Goal: Download file/media

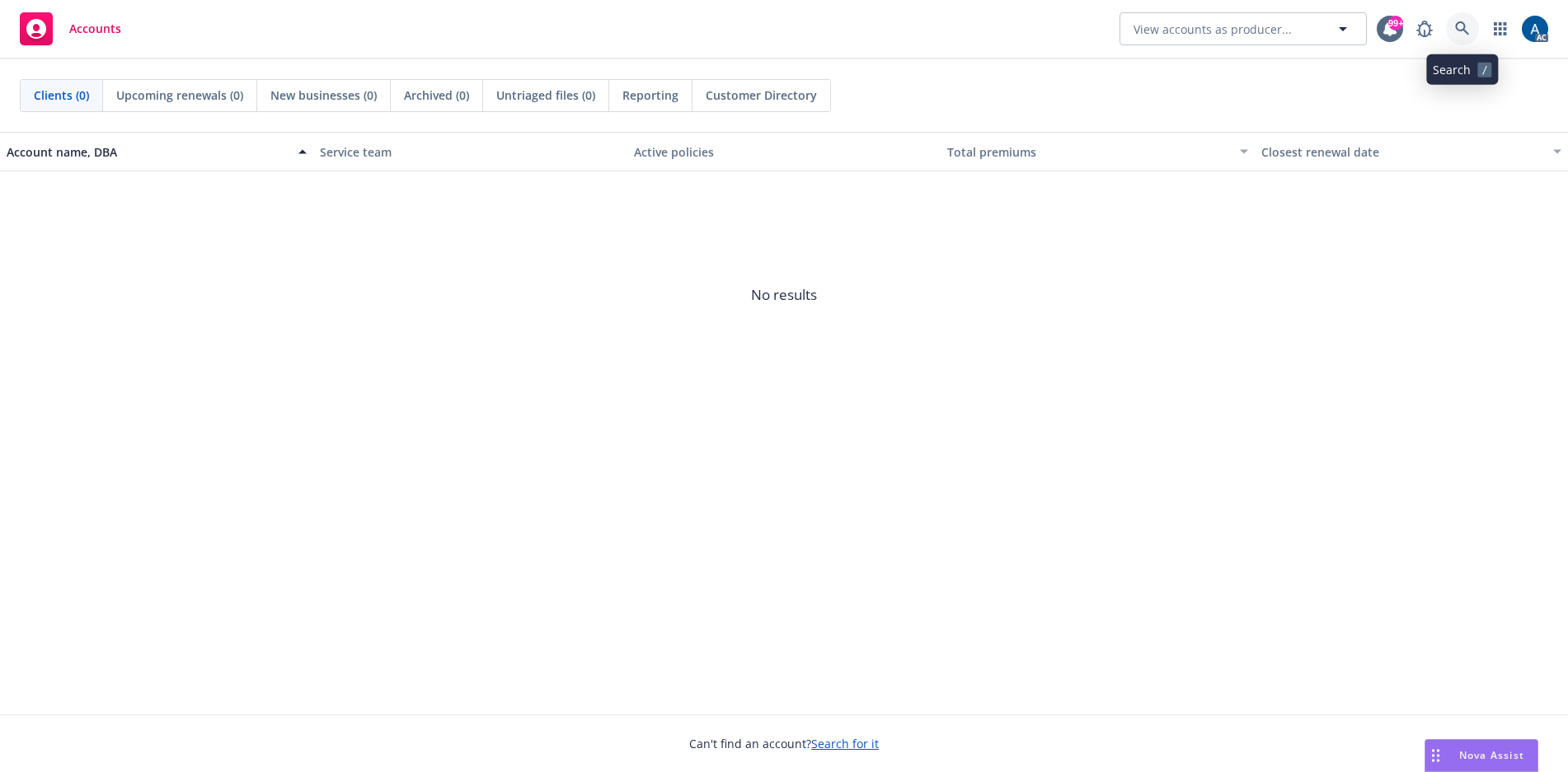
click at [1467, 26] on icon at bounding box center [1462, 29] width 15 height 15
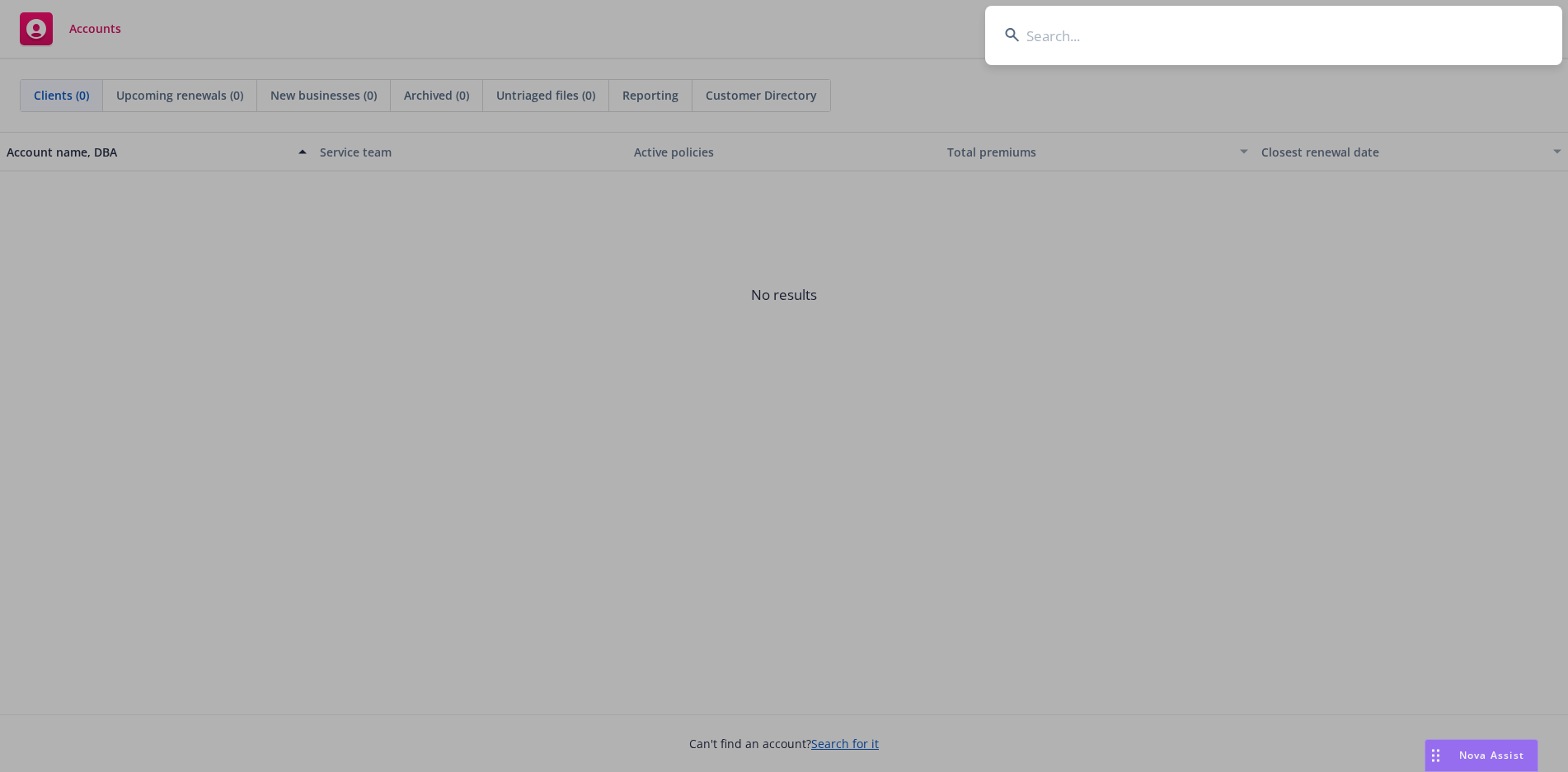
click at [1238, 37] on input at bounding box center [1274, 35] width 577 height 59
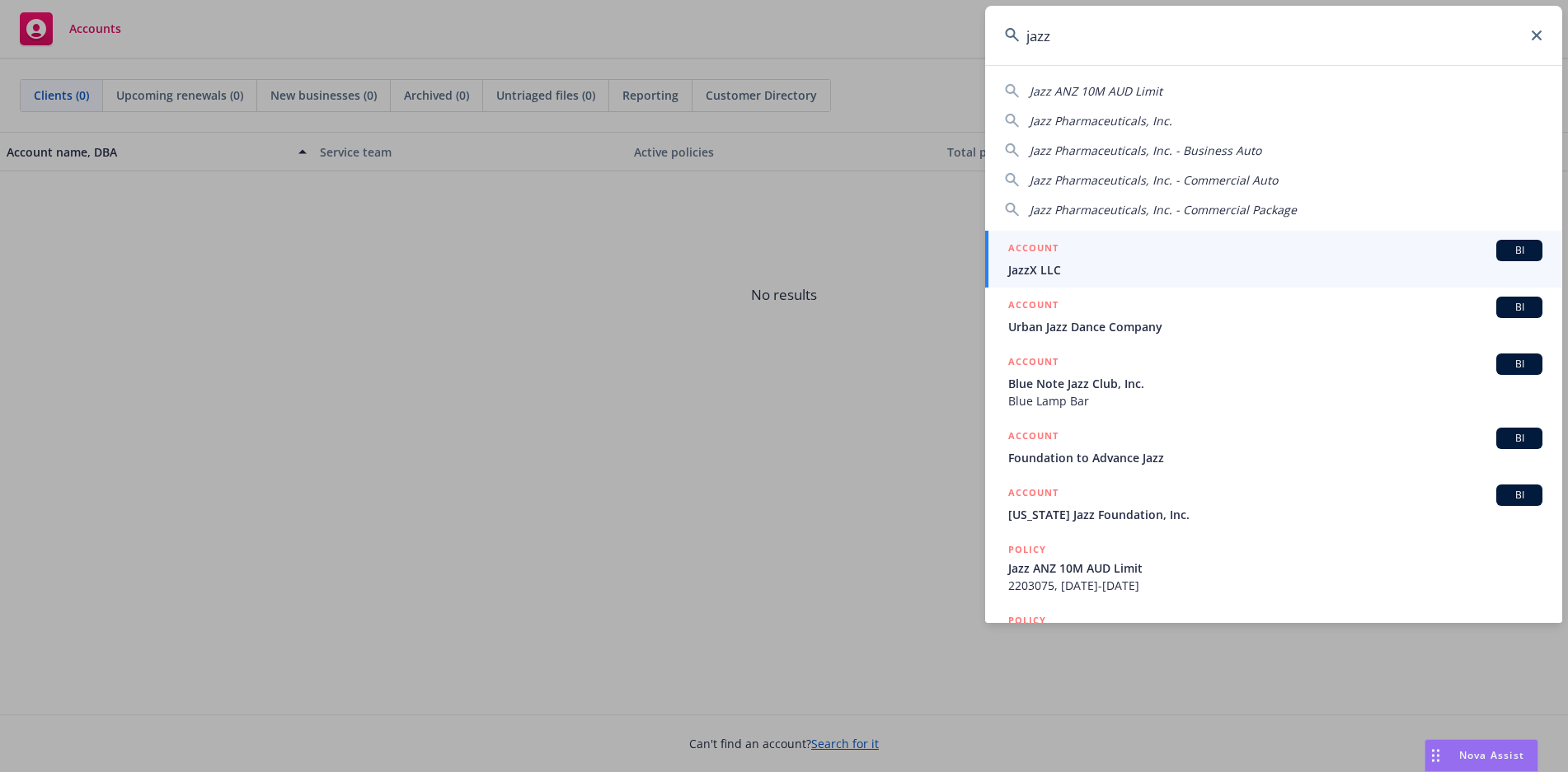
click at [1144, 121] on span "Jazz Pharmaceuticals, Inc." at bounding box center [1101, 120] width 143 height 16
type input "Jazz Pharmaceuticals, Inc."
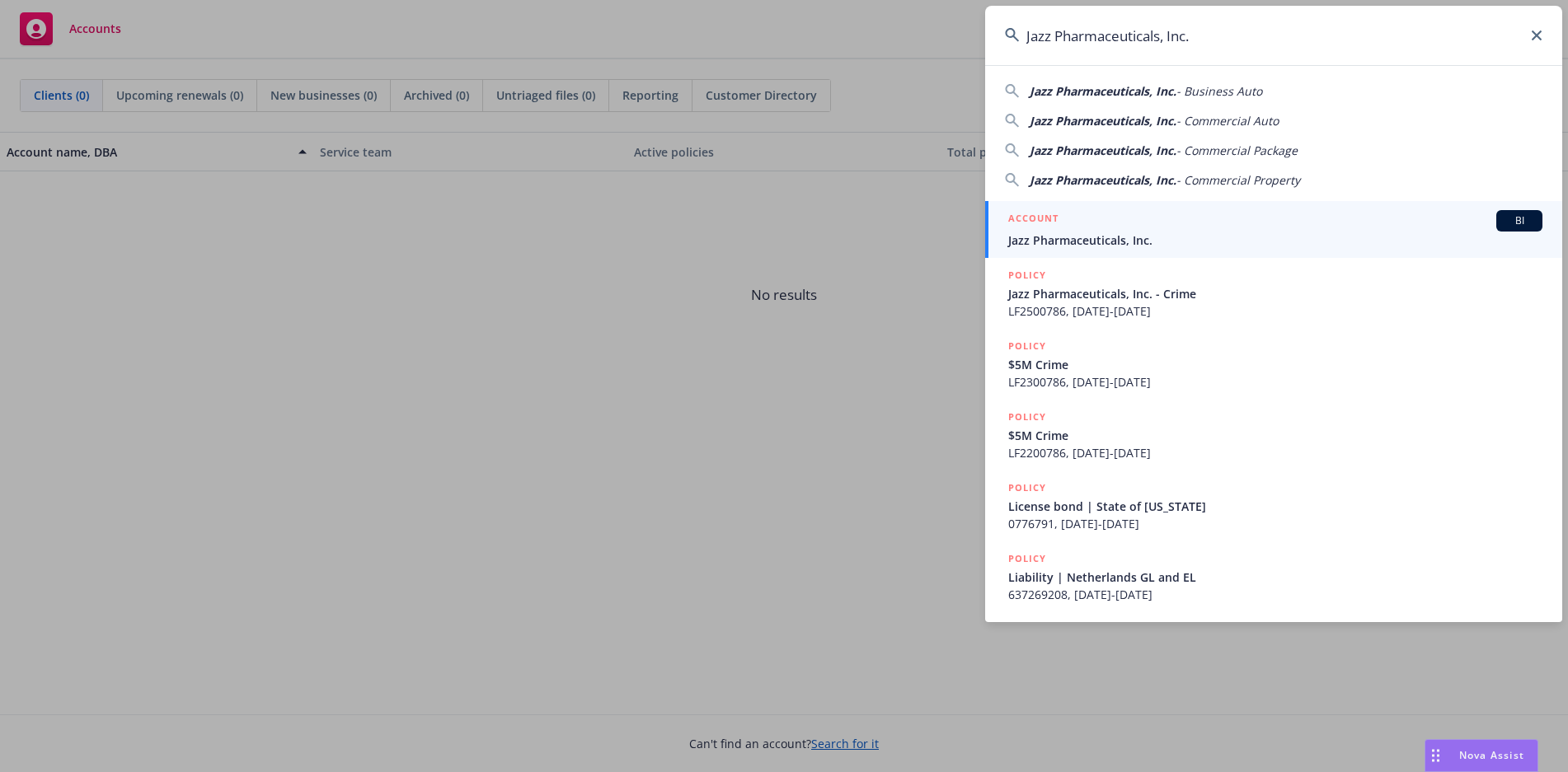
click at [1365, 242] on span "Jazz Pharmaceuticals, Inc." at bounding box center [1275, 240] width 534 height 17
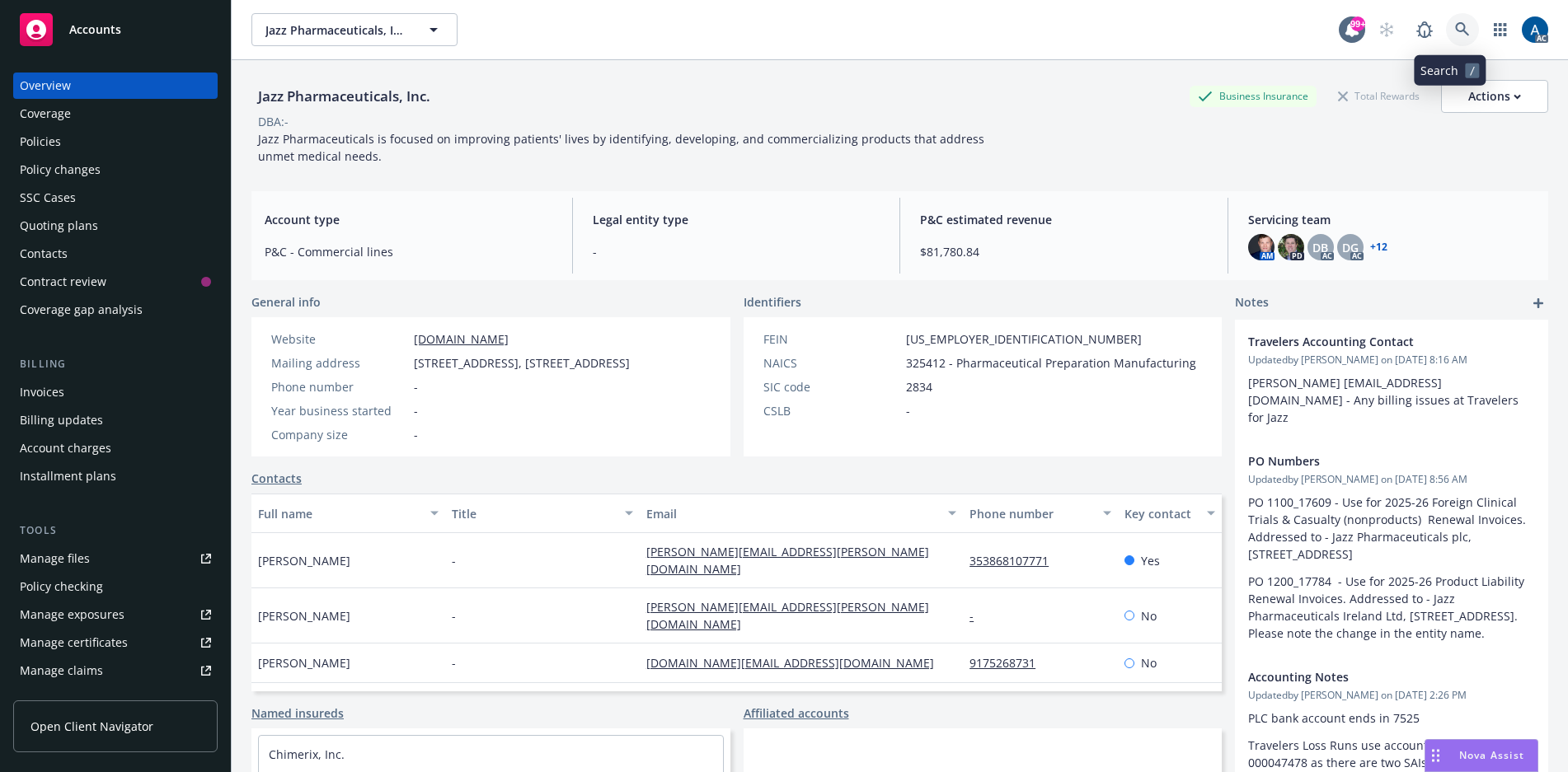
click at [1455, 31] on icon at bounding box center [1462, 29] width 14 height 14
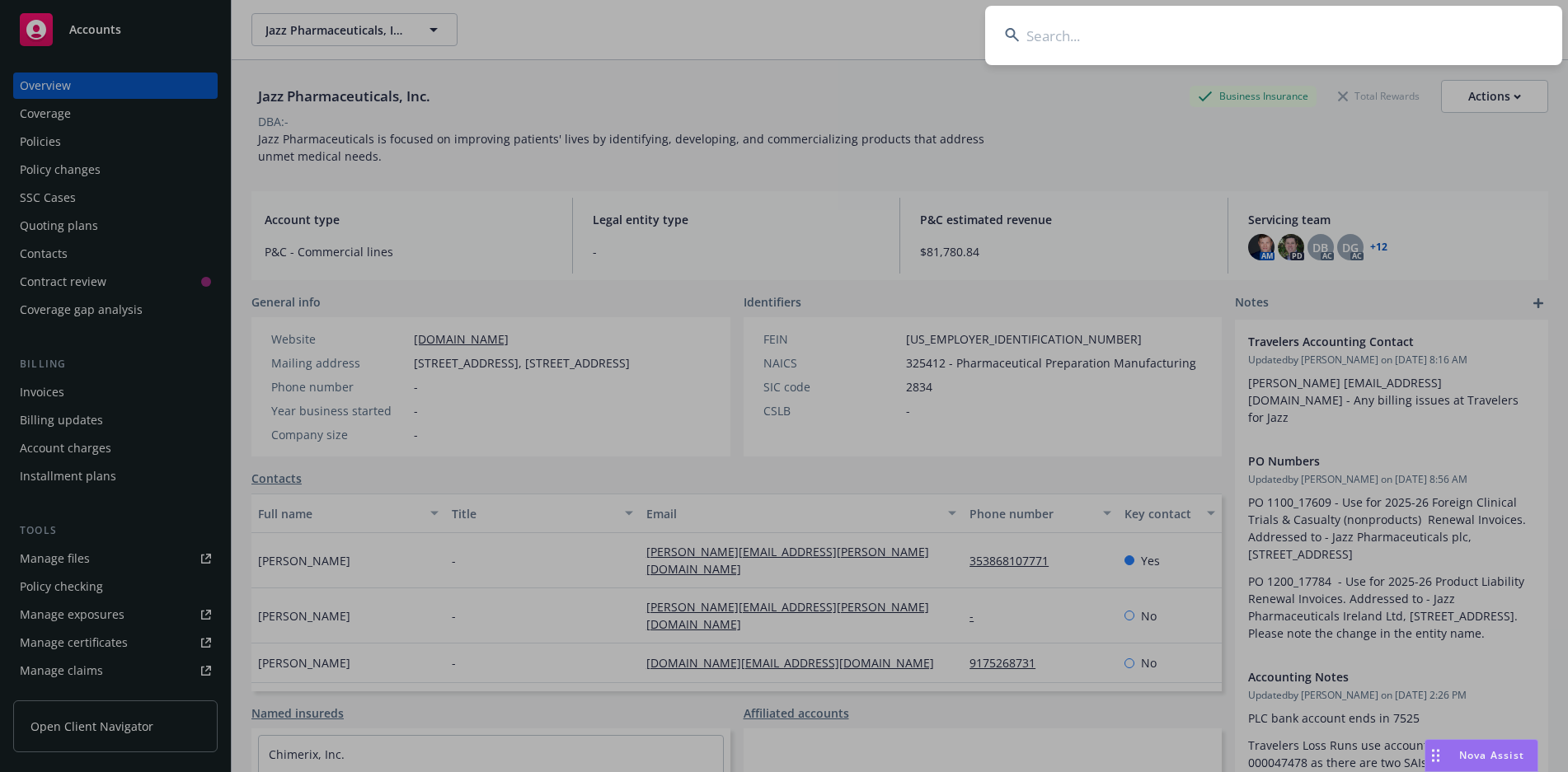
click at [1267, 30] on input at bounding box center [1274, 35] width 577 height 59
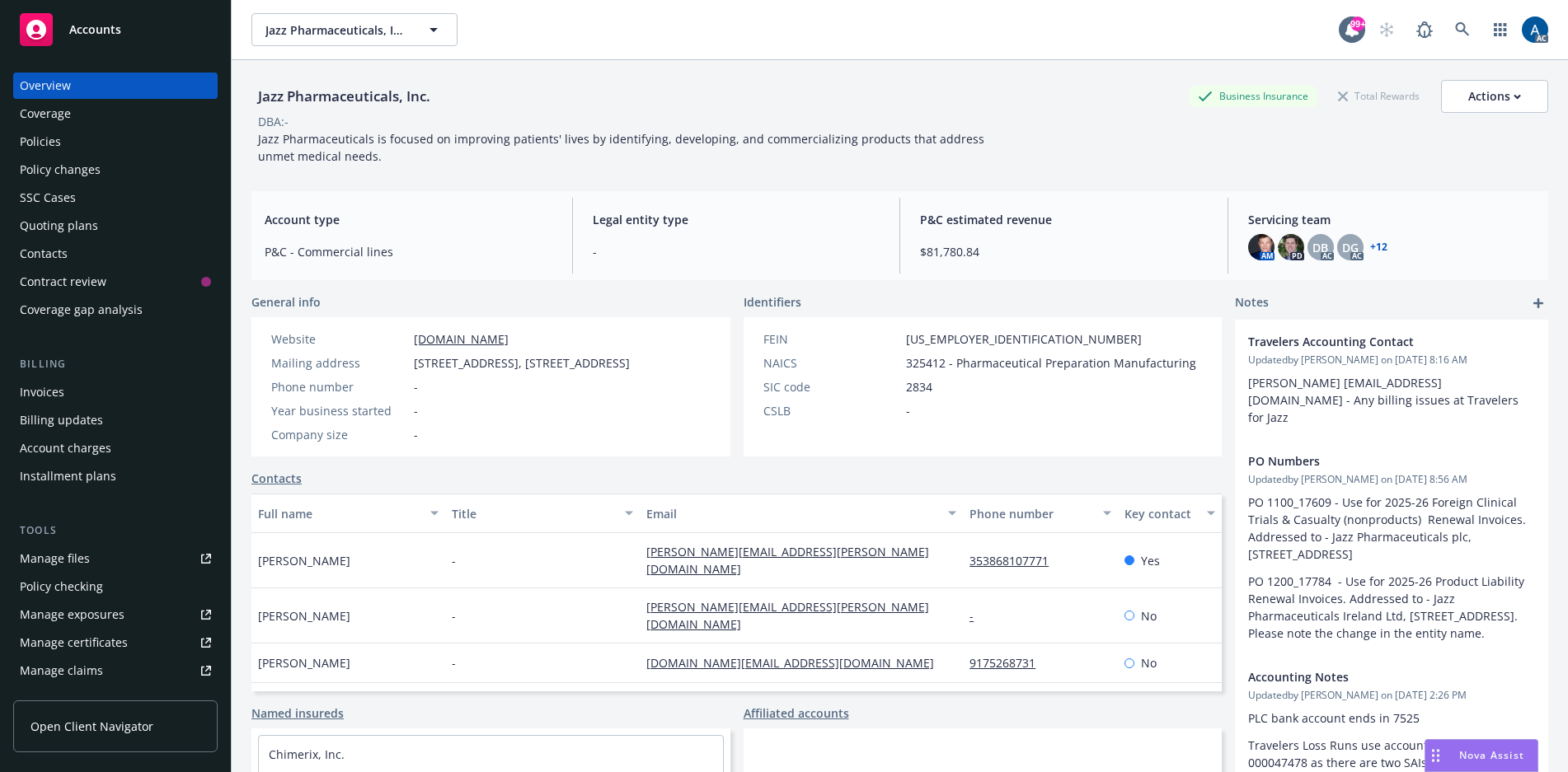
click at [49, 137] on div "Policies" at bounding box center [40, 142] width 41 height 26
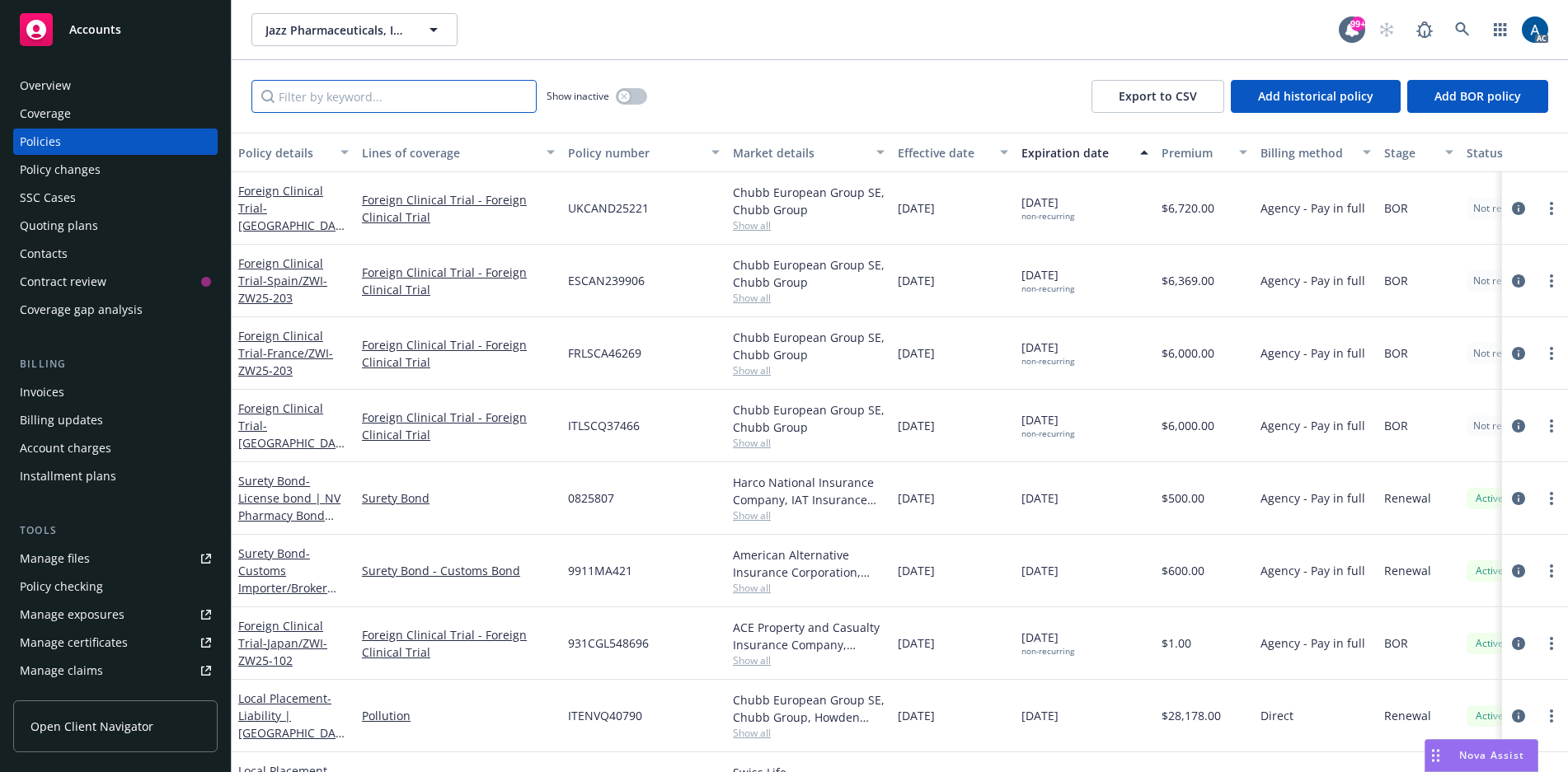
click at [390, 101] on input "Filter by keyword..." at bounding box center [394, 96] width 285 height 33
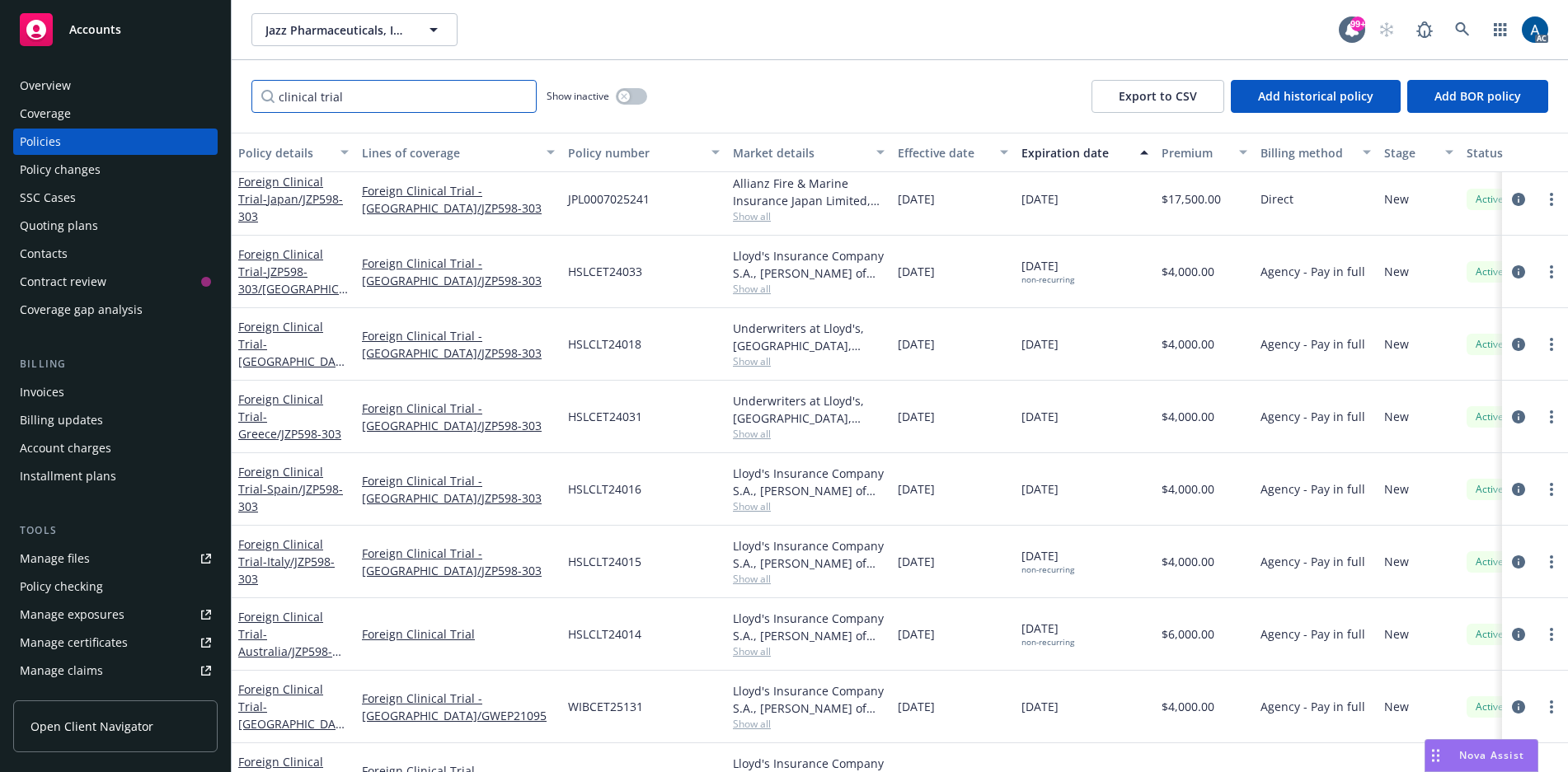
scroll to position [6654, 0]
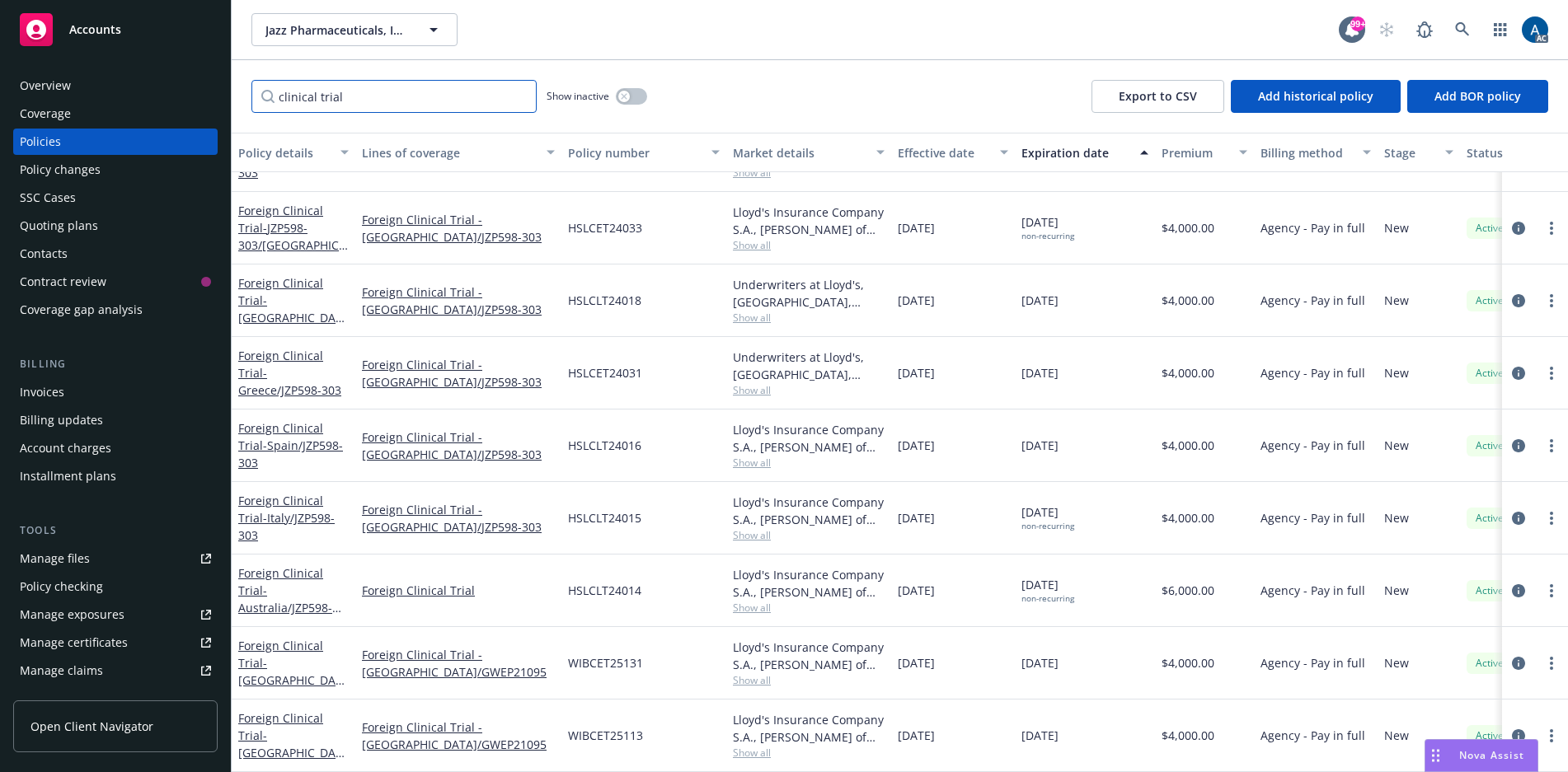
drag, startPoint x: 348, startPoint y: 101, endPoint x: 265, endPoint y: 108, distance: 83.3
click at [265, 108] on input "clinical trial" at bounding box center [394, 96] width 285 height 33
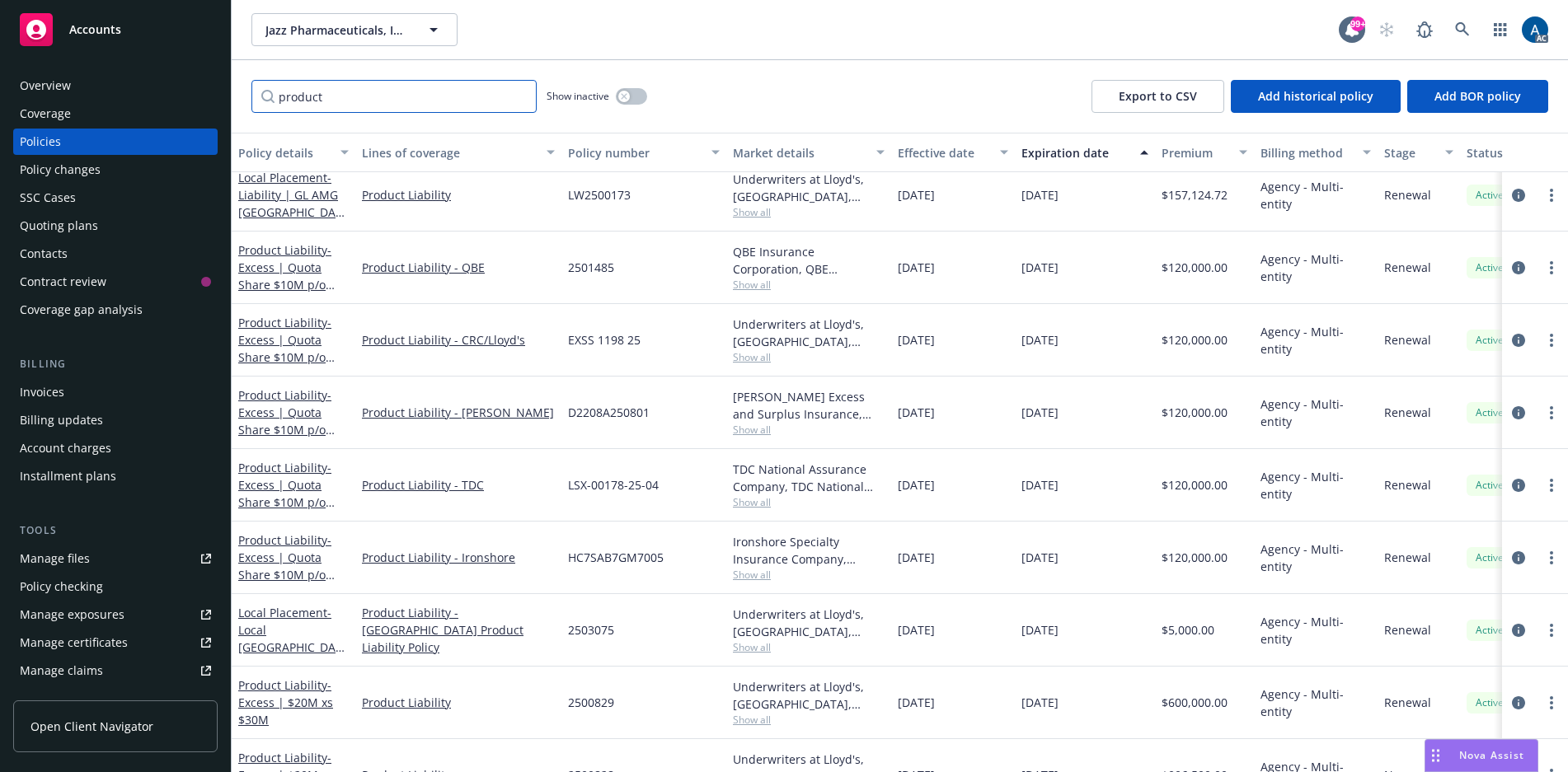
scroll to position [0, 0]
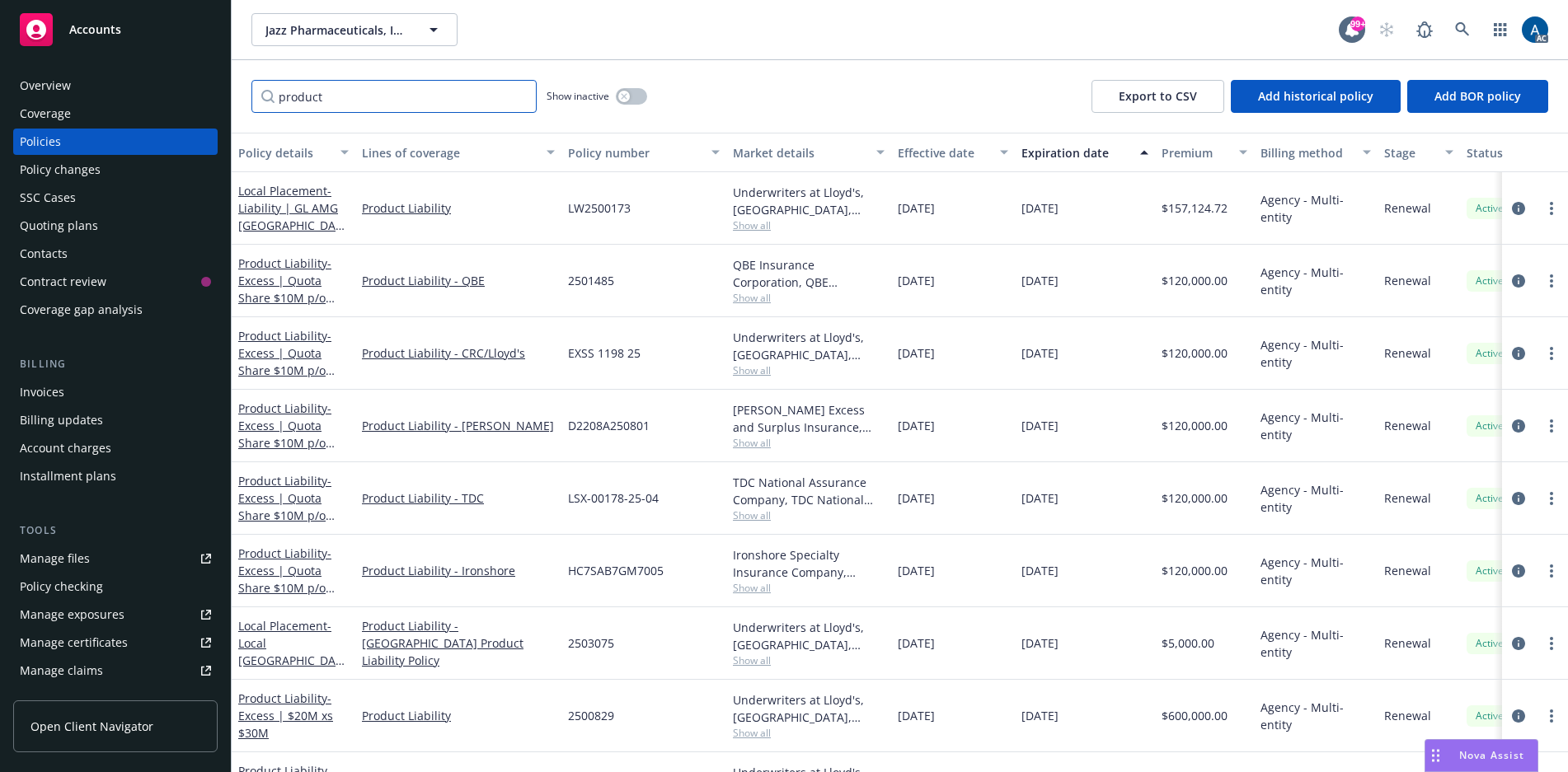
drag, startPoint x: 337, startPoint y: 101, endPoint x: 282, endPoint y: 94, distance: 55.4
click at [282, 94] on input "product" at bounding box center [394, 96] width 285 height 33
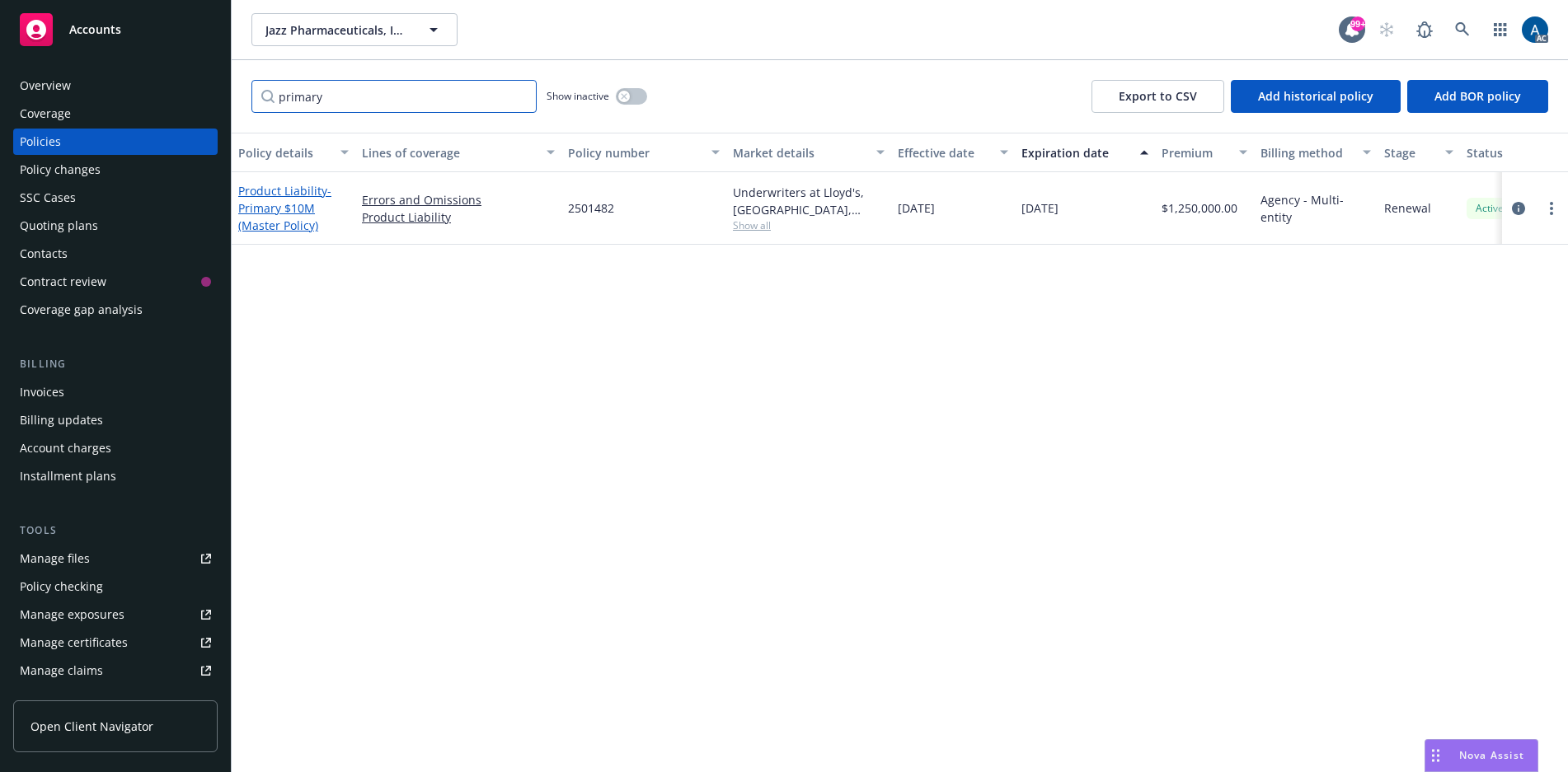
type input "primary"
click at [284, 206] on span "- Primary $10M (Master Policy)" at bounding box center [284, 208] width 93 height 50
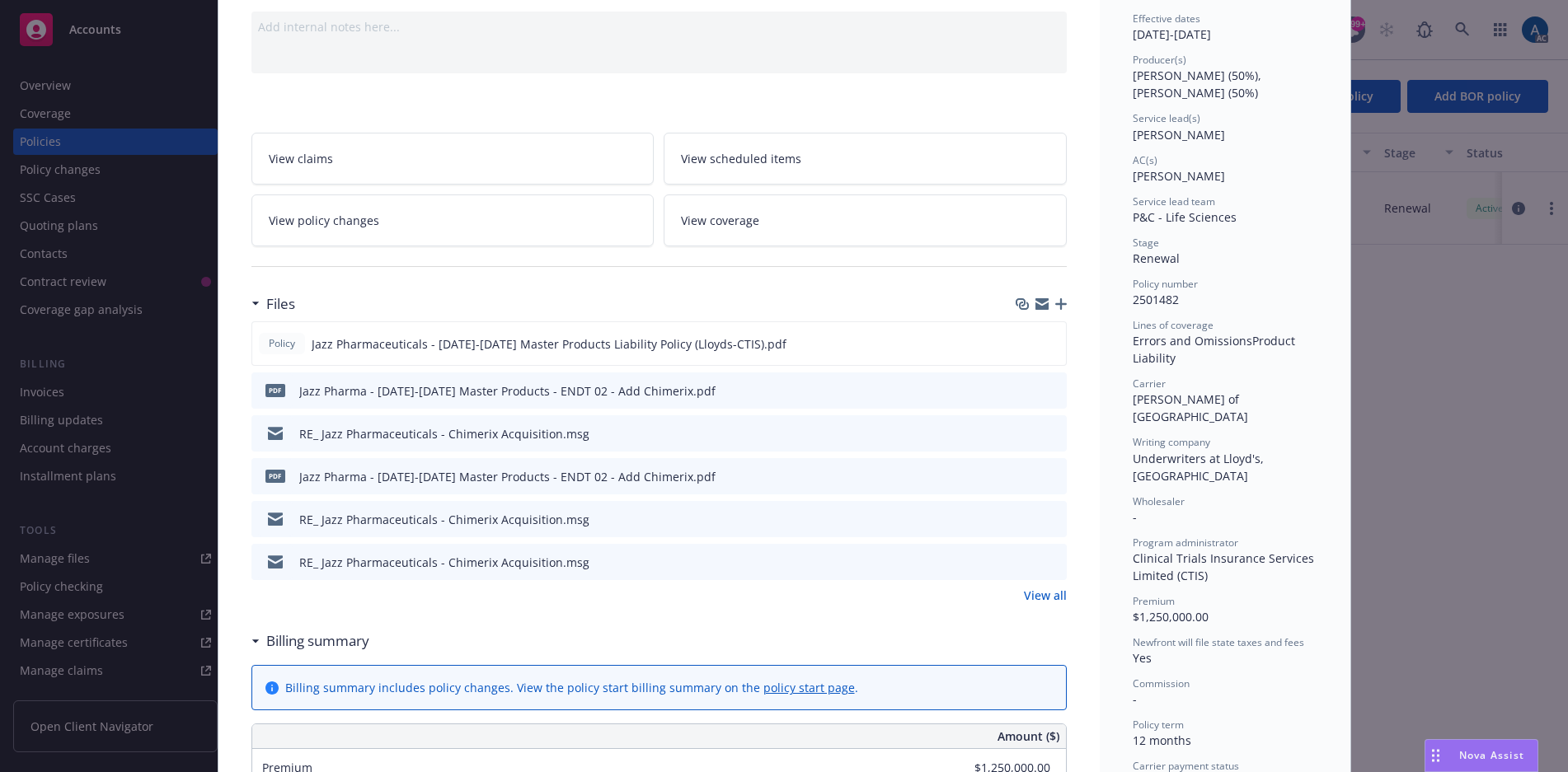
scroll to position [247, 0]
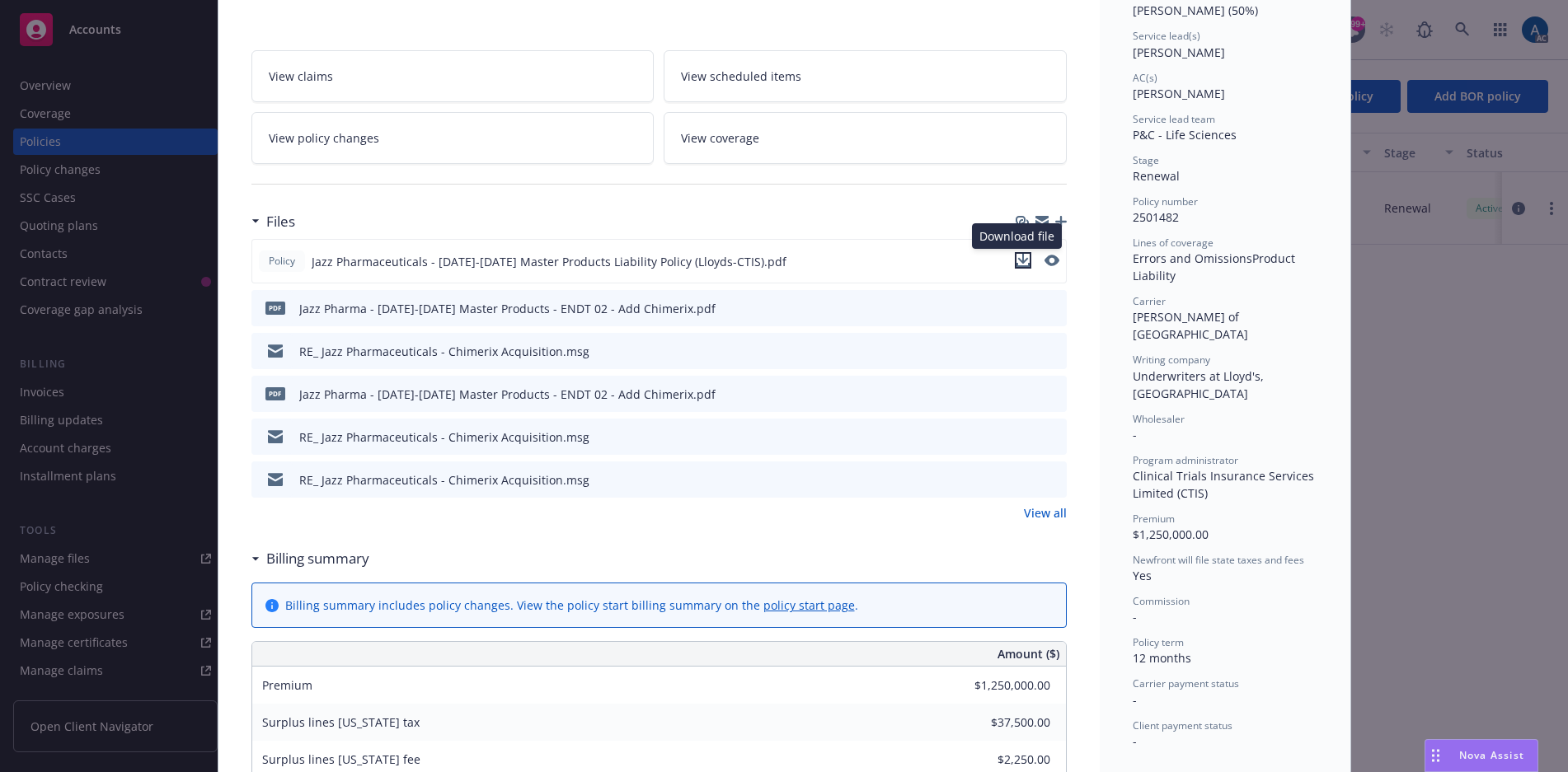
click at [1017, 260] on icon "download file" at bounding box center [1022, 259] width 11 height 10
